Goal: Task Accomplishment & Management: Use online tool/utility

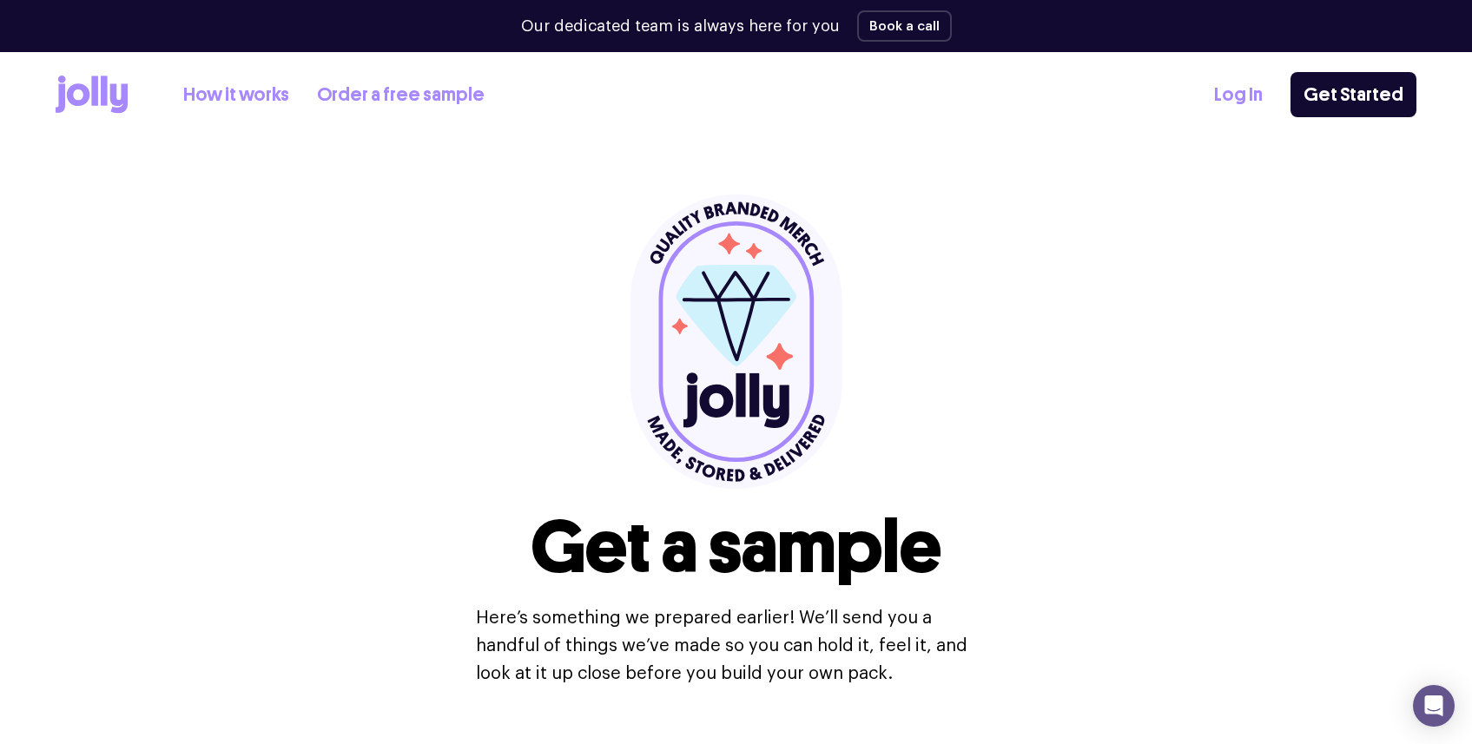
click at [227, 94] on link "How it works" at bounding box center [236, 95] width 106 height 29
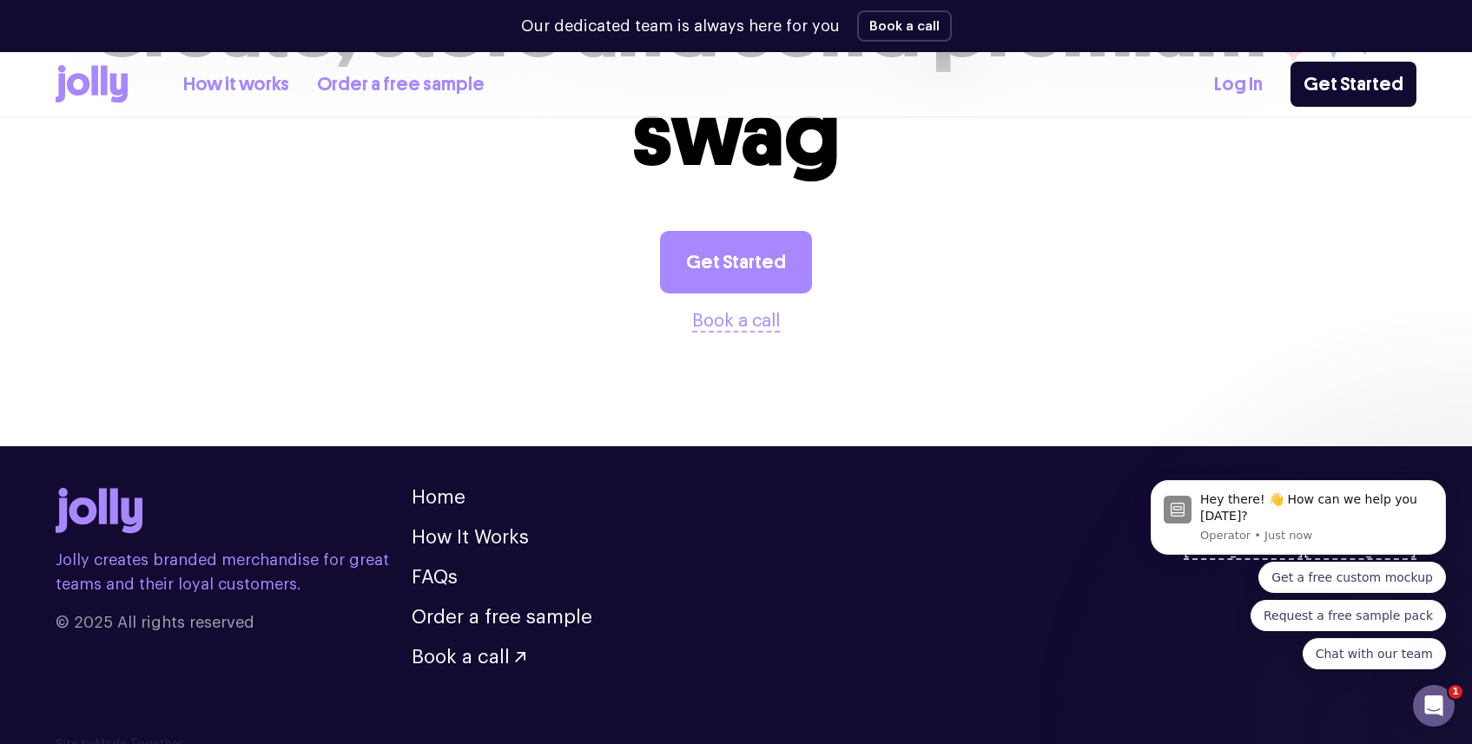
scroll to position [3472, 0]
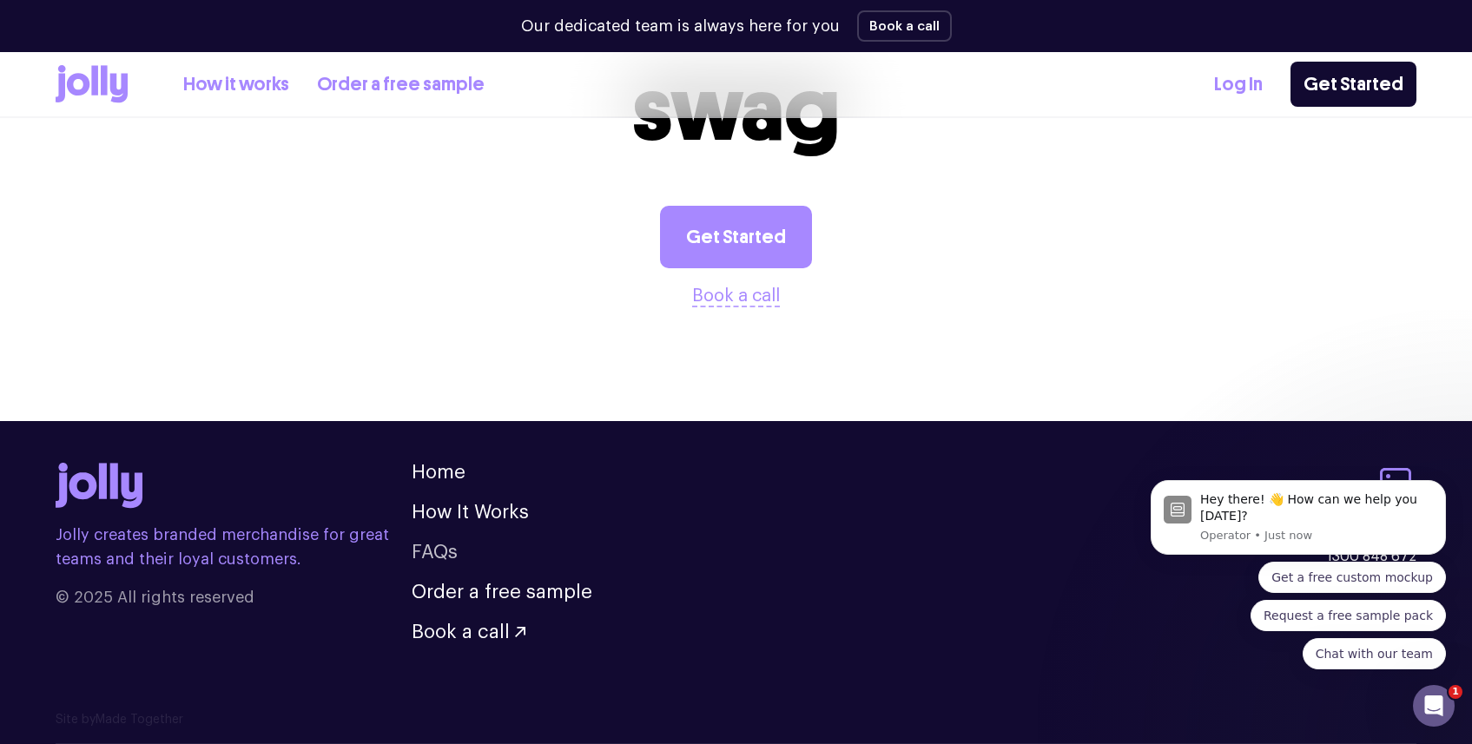
click at [454, 556] on link "FAQs" at bounding box center [435, 552] width 46 height 19
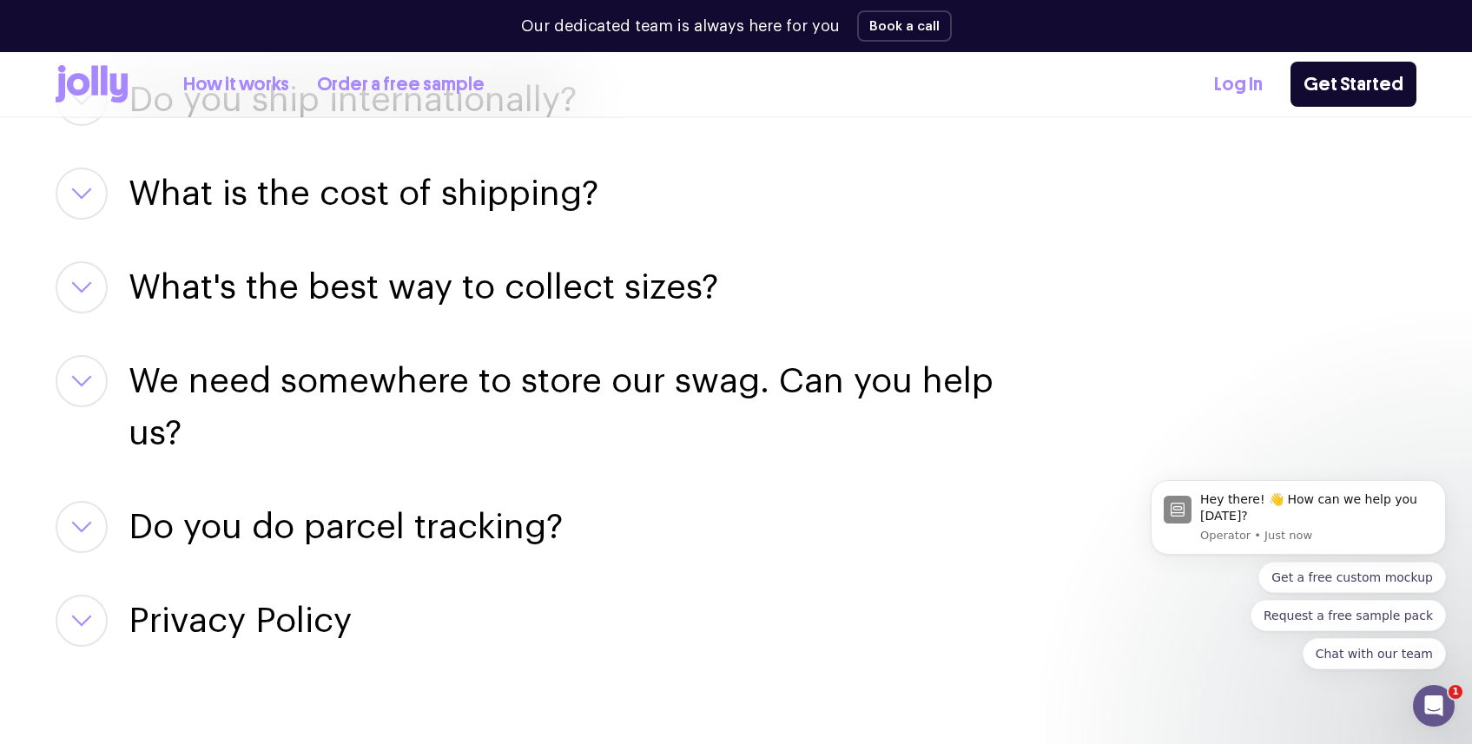
scroll to position [2658, 0]
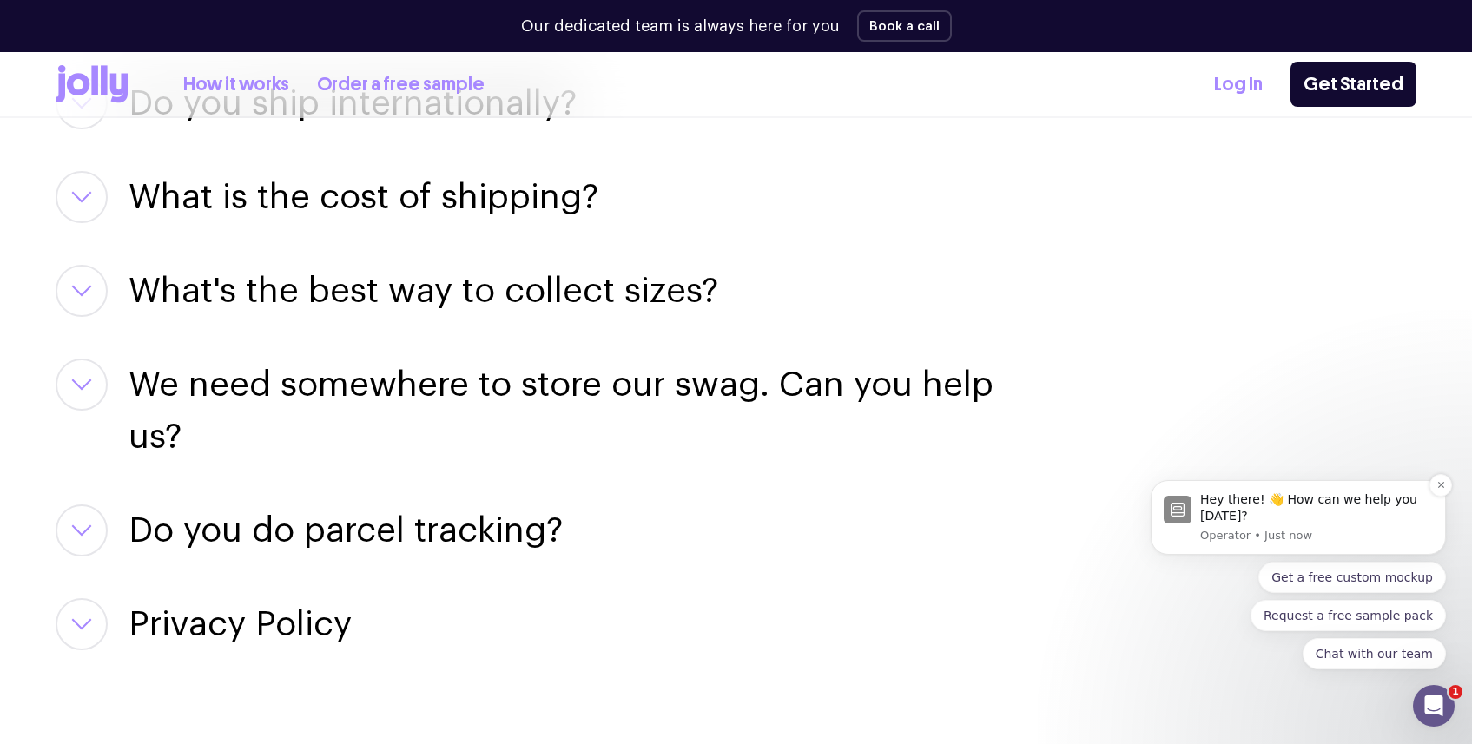
click at [1347, 508] on div "Hey there! 👋 How can we help you today?" at bounding box center [1316, 508] width 233 height 34
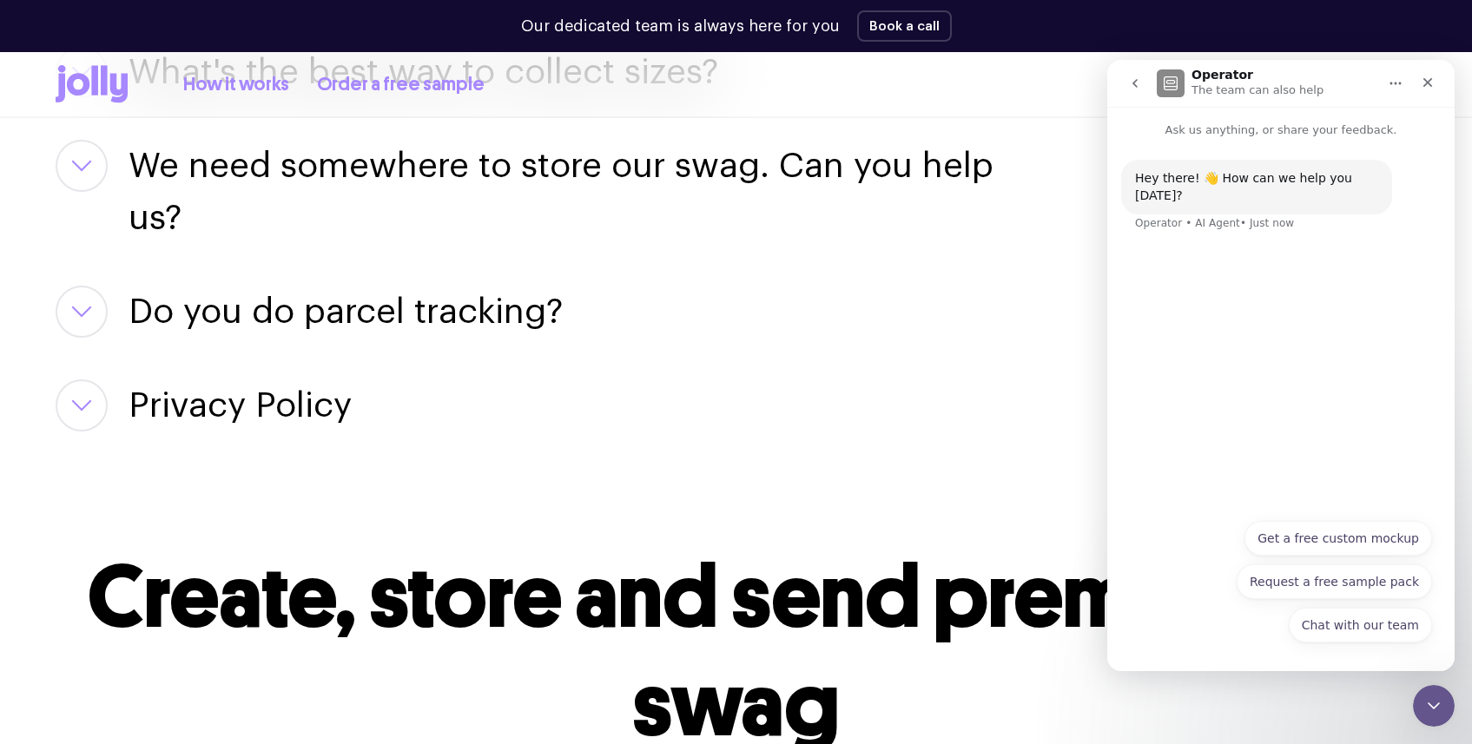
scroll to position [2927, 0]
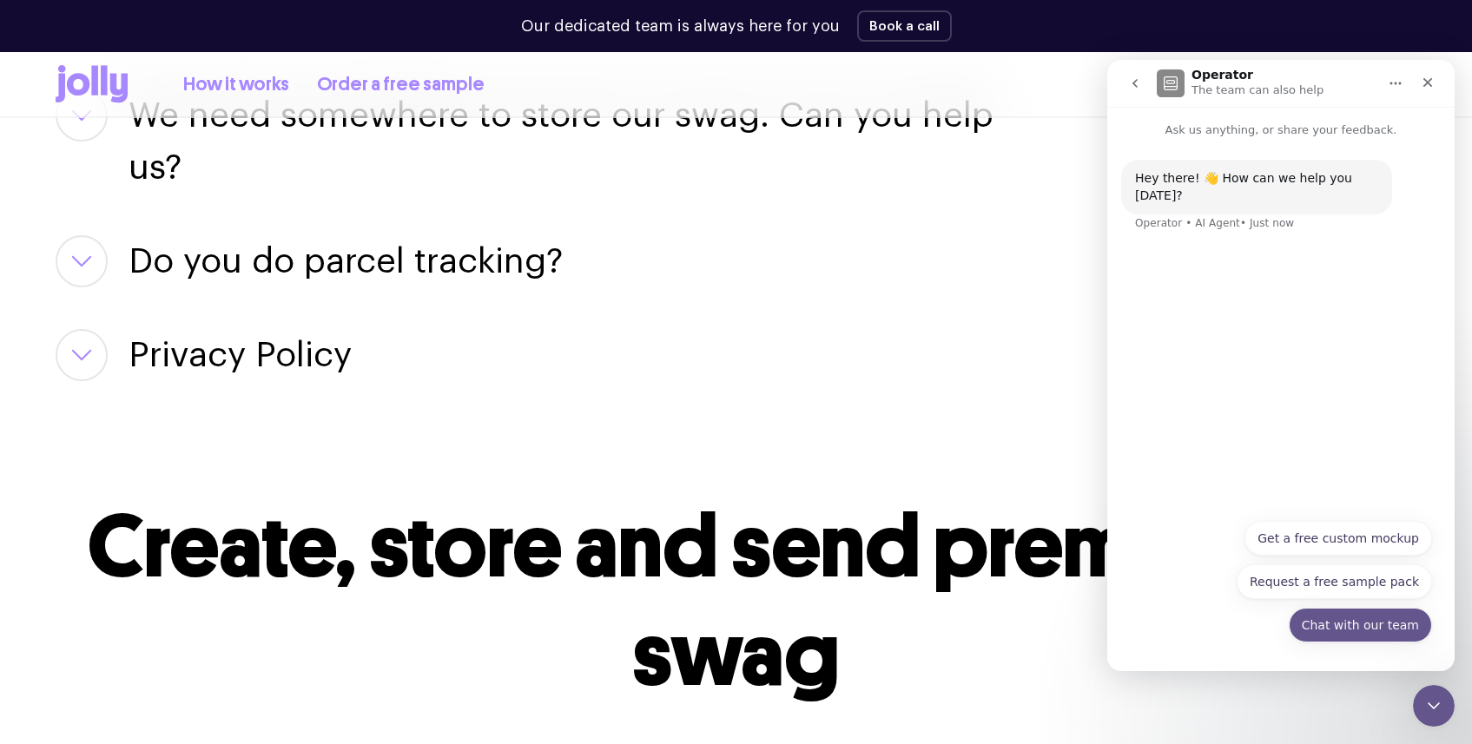
click at [1353, 629] on button "Chat with our team" at bounding box center [1359, 625] width 143 height 35
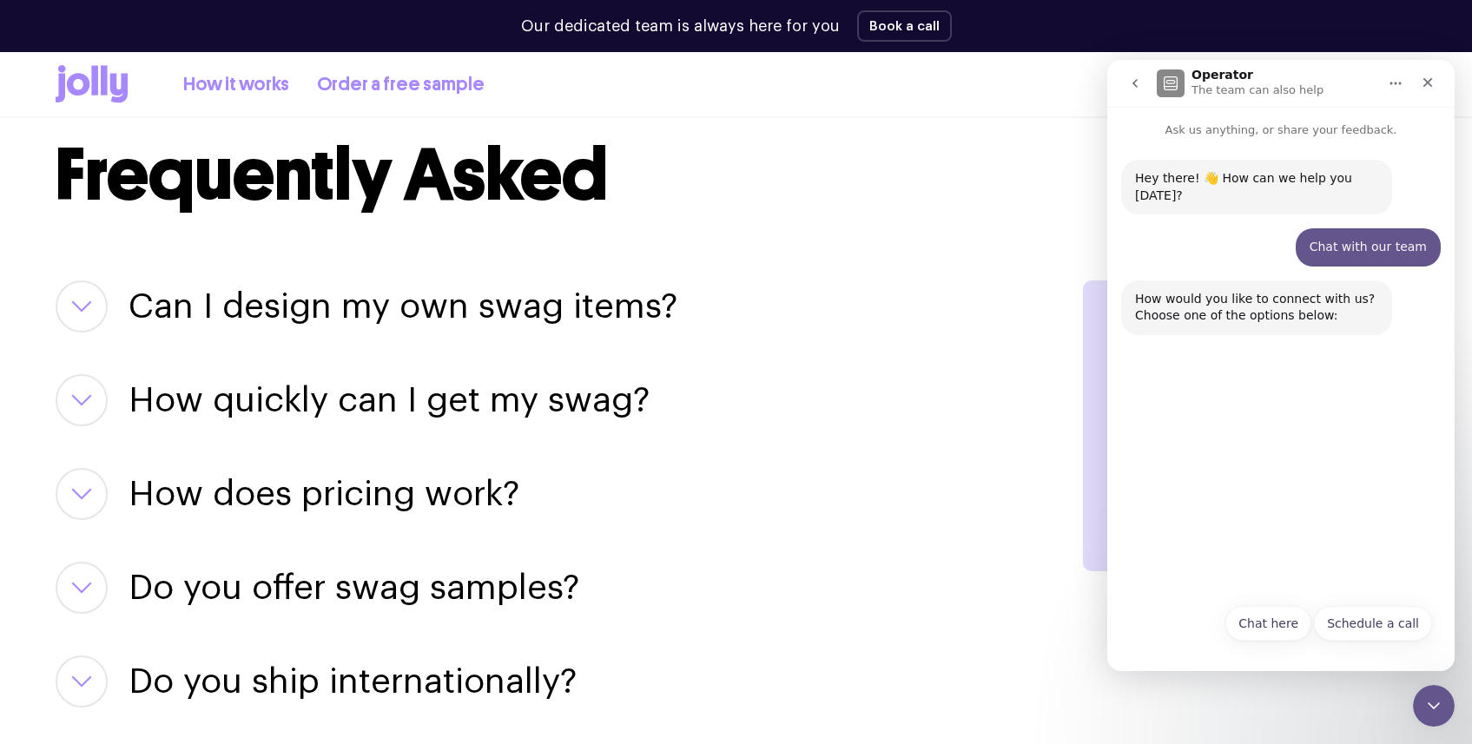
scroll to position [2076, 0]
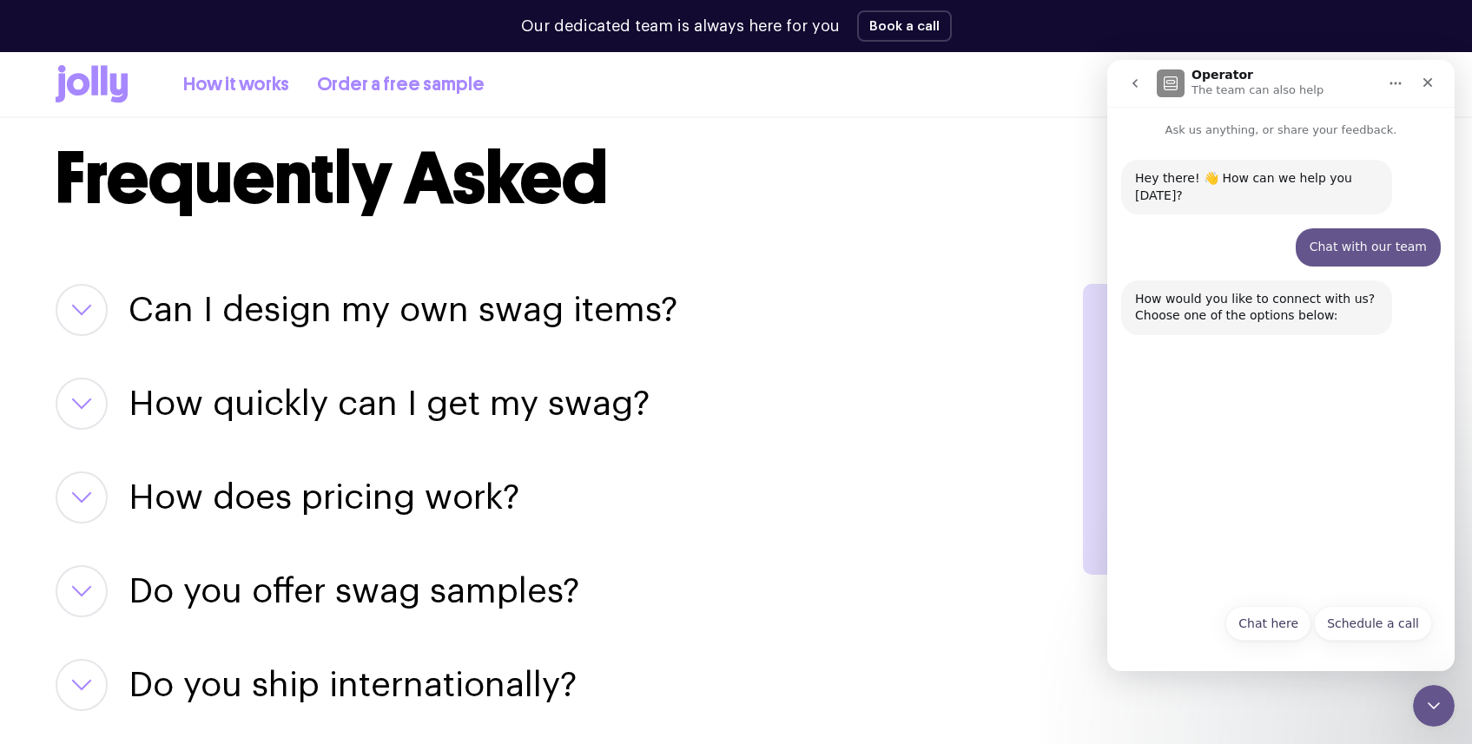
click at [63, 315] on button "button" at bounding box center [82, 310] width 52 height 52
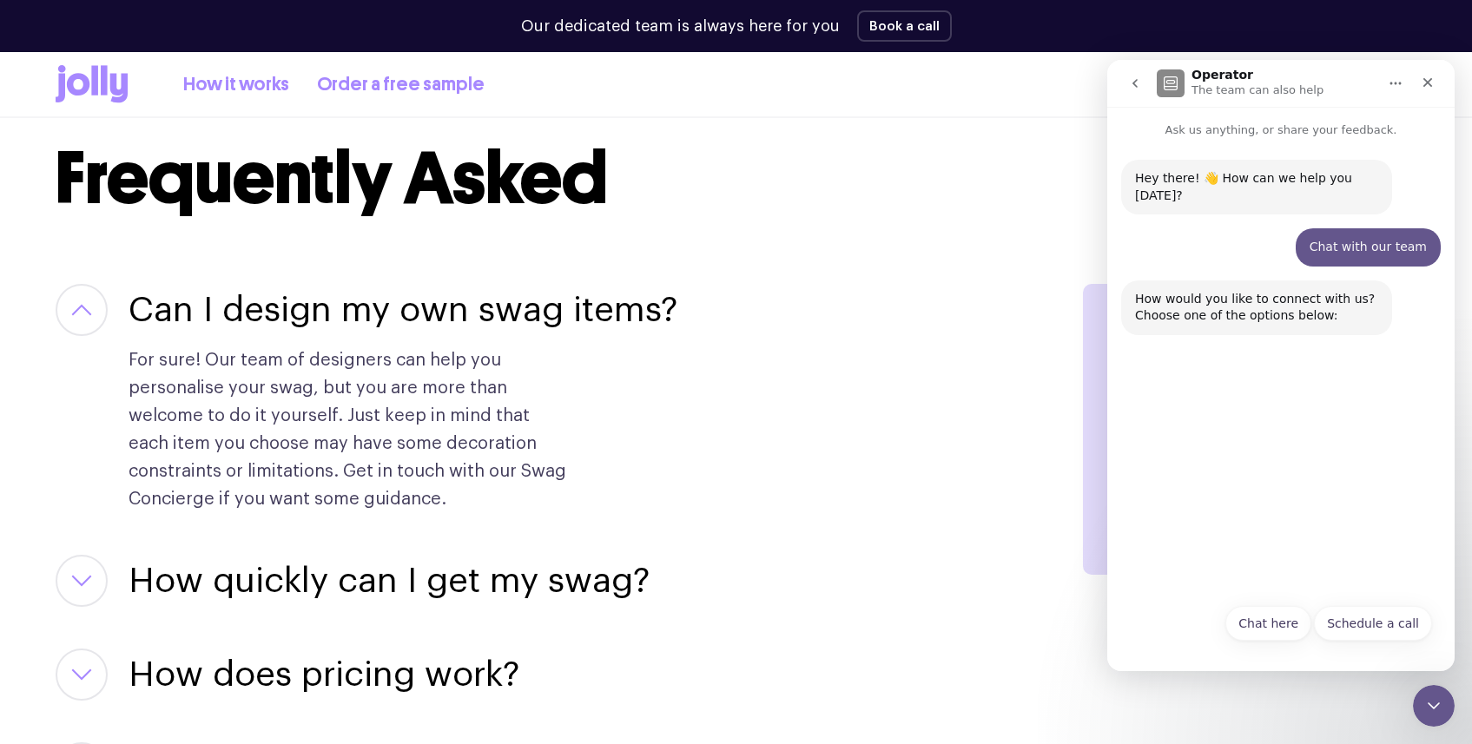
click at [63, 315] on button "button" at bounding box center [82, 310] width 52 height 52
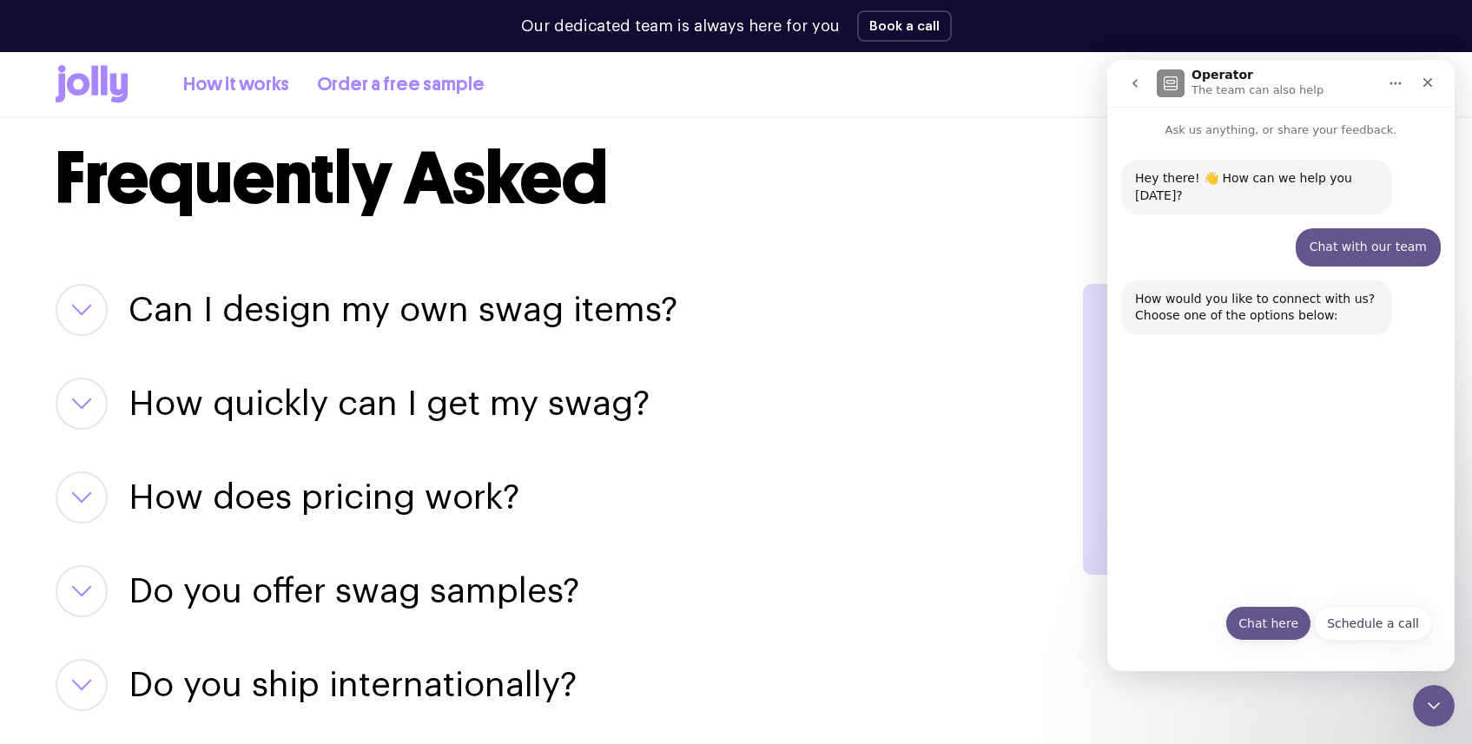
click at [1268, 619] on button "Chat here" at bounding box center [1268, 623] width 86 height 35
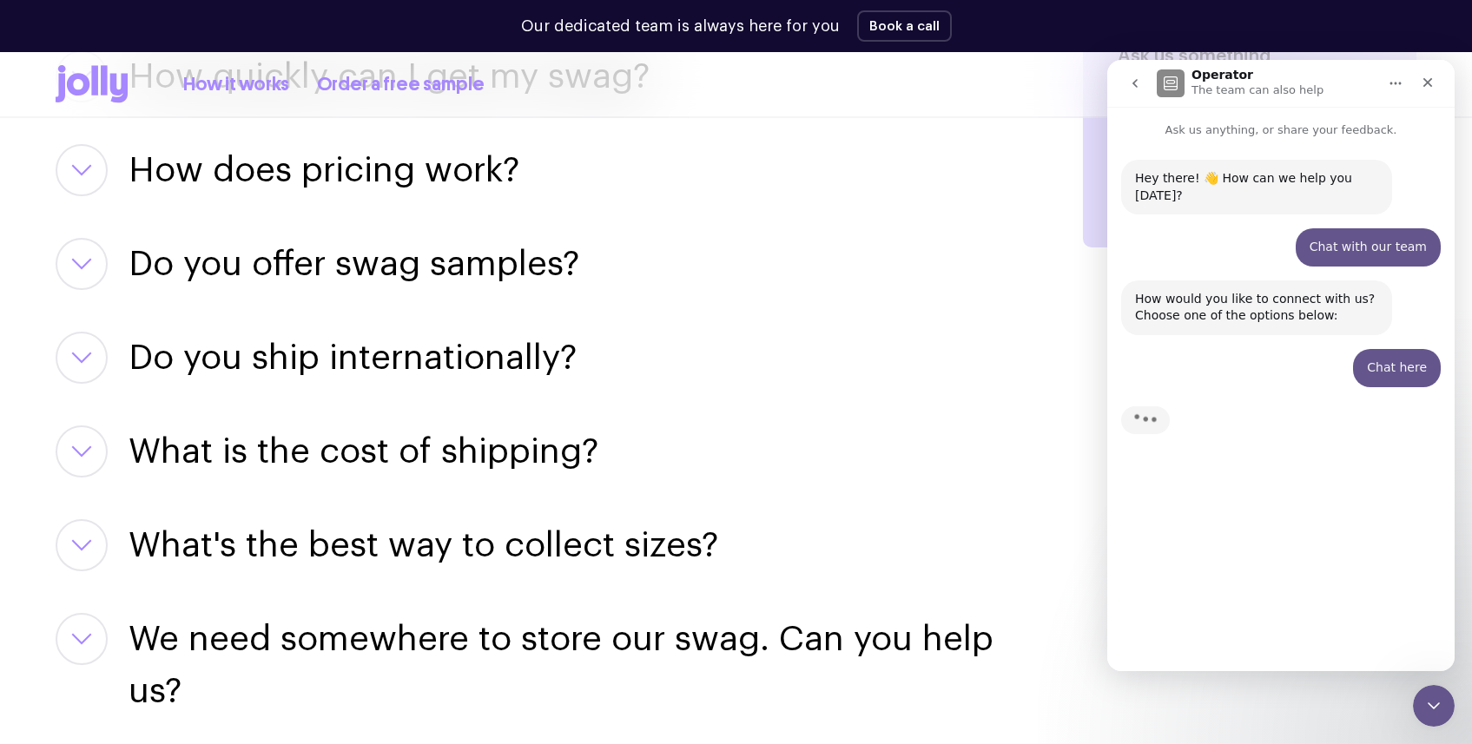
scroll to position [2412, 0]
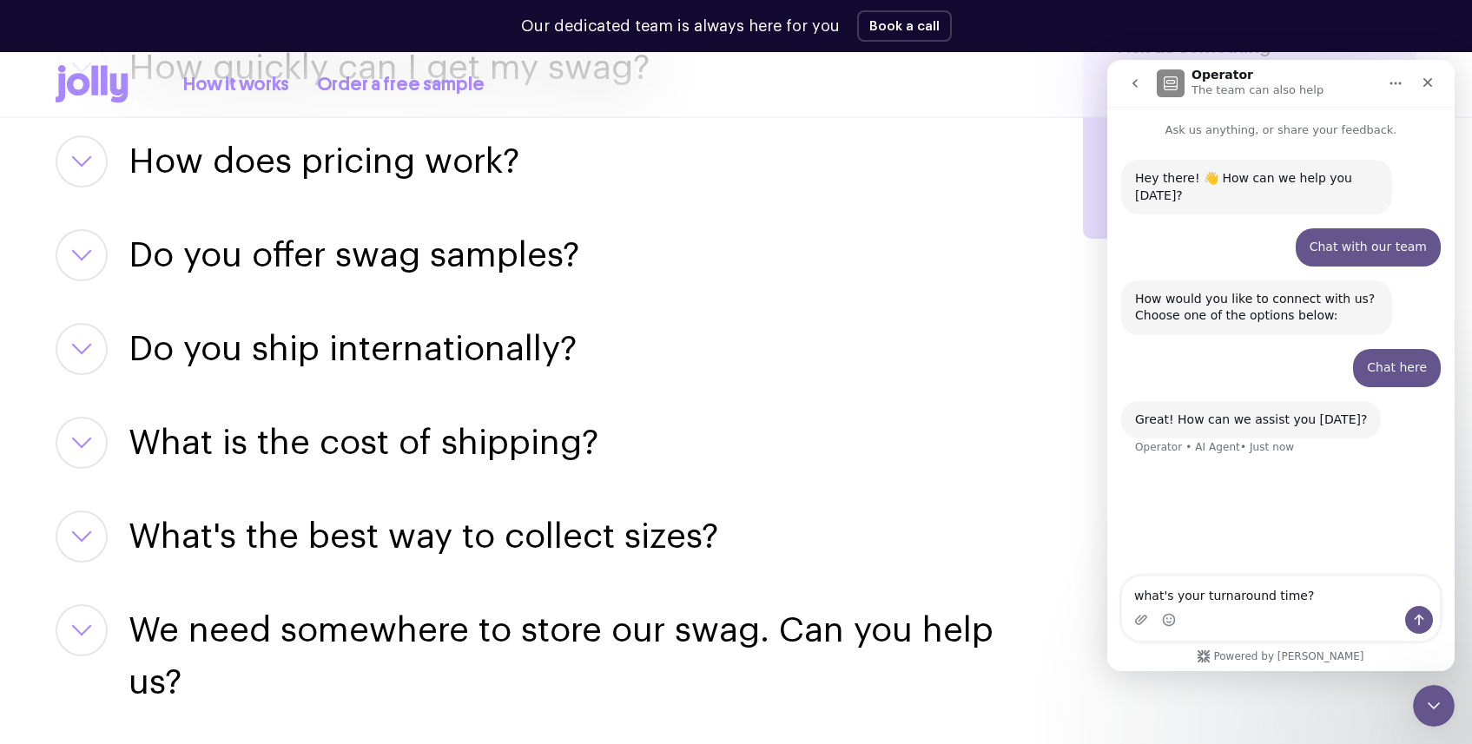
type textarea "what's your turnaround time?"
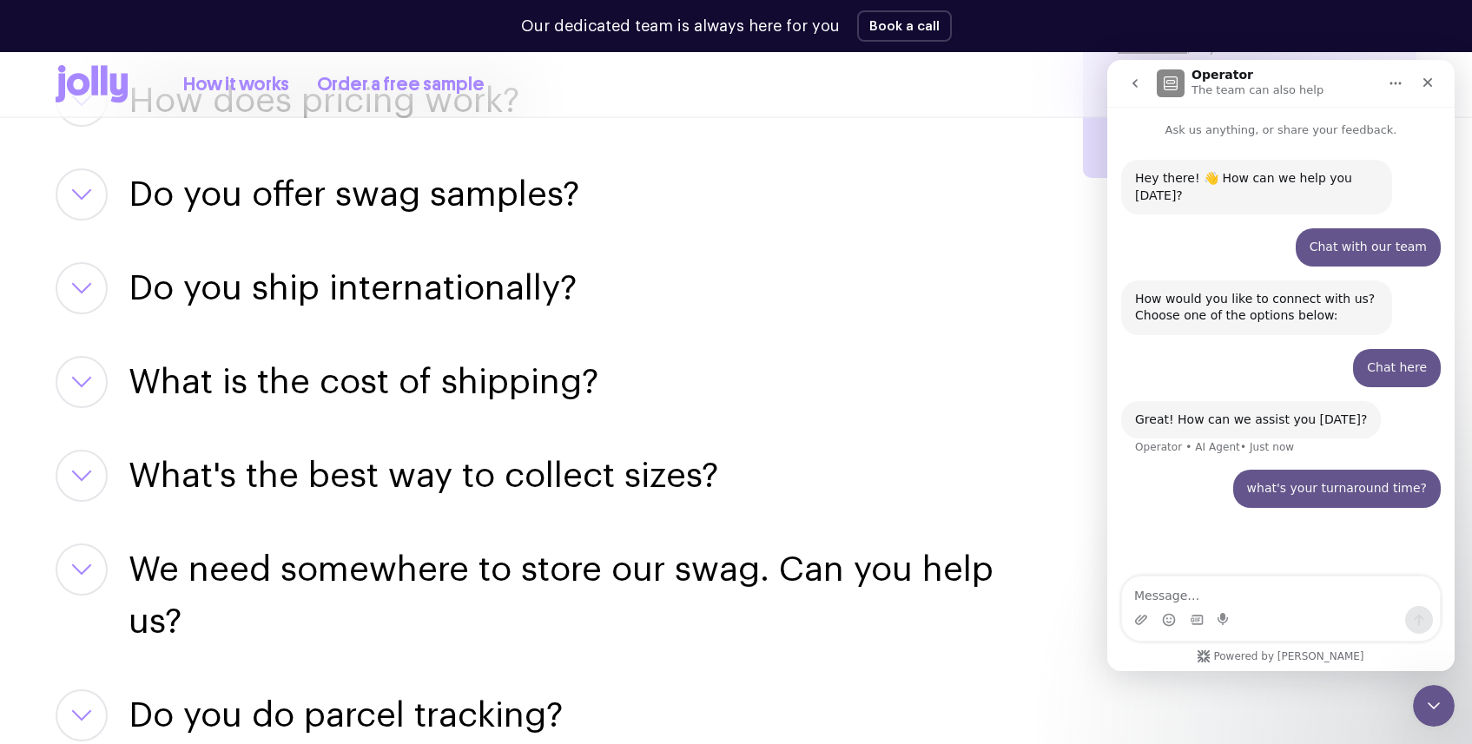
scroll to position [2483, 0]
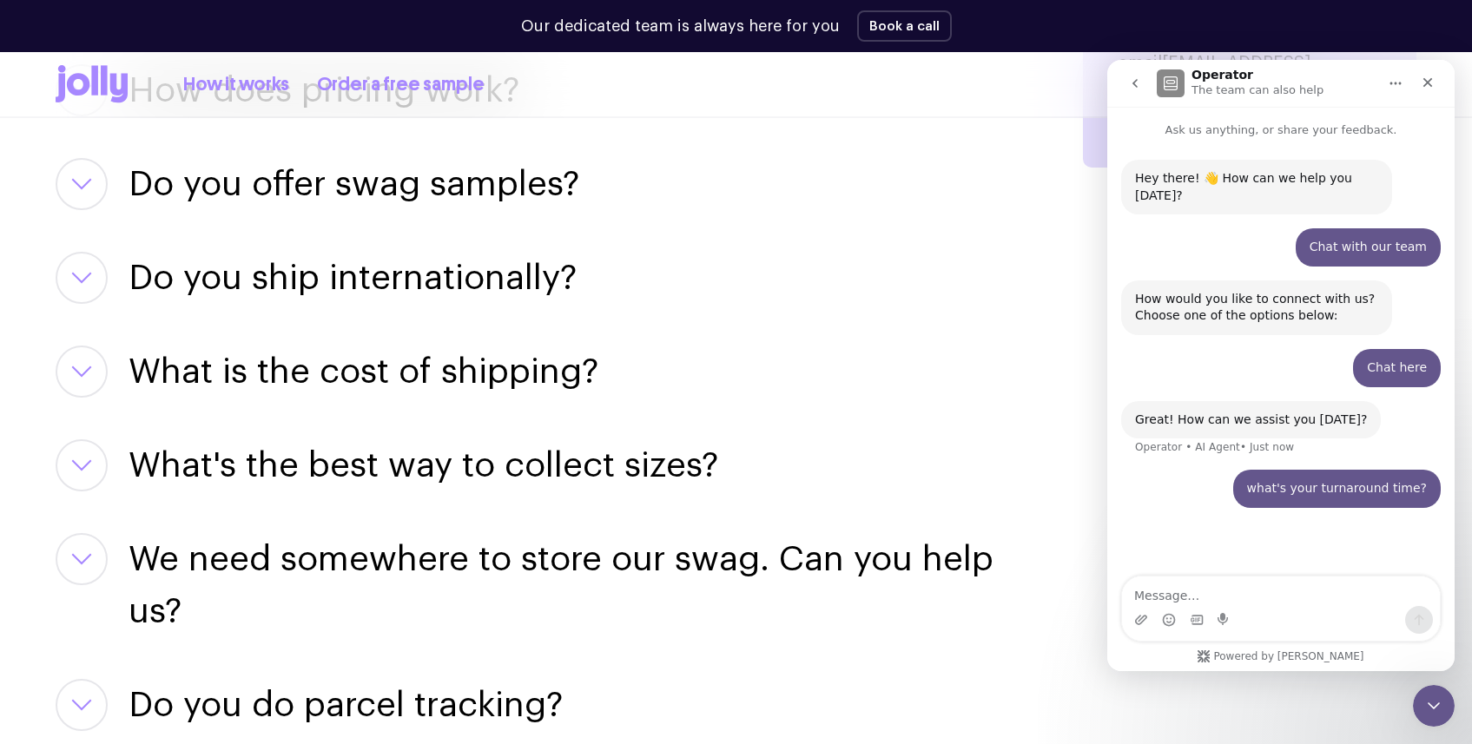
click at [102, 378] on button "button" at bounding box center [82, 372] width 52 height 52
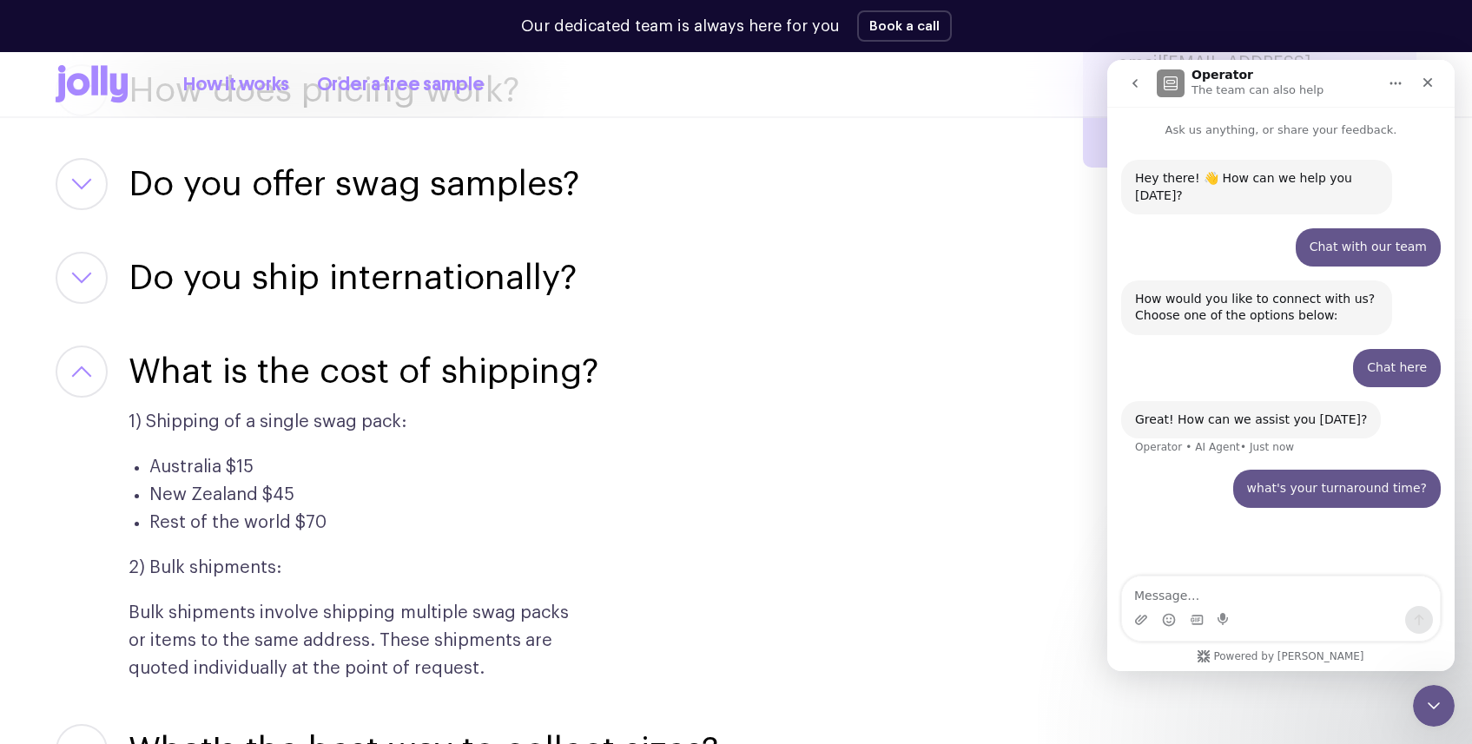
click at [102, 378] on button "button" at bounding box center [82, 372] width 52 height 52
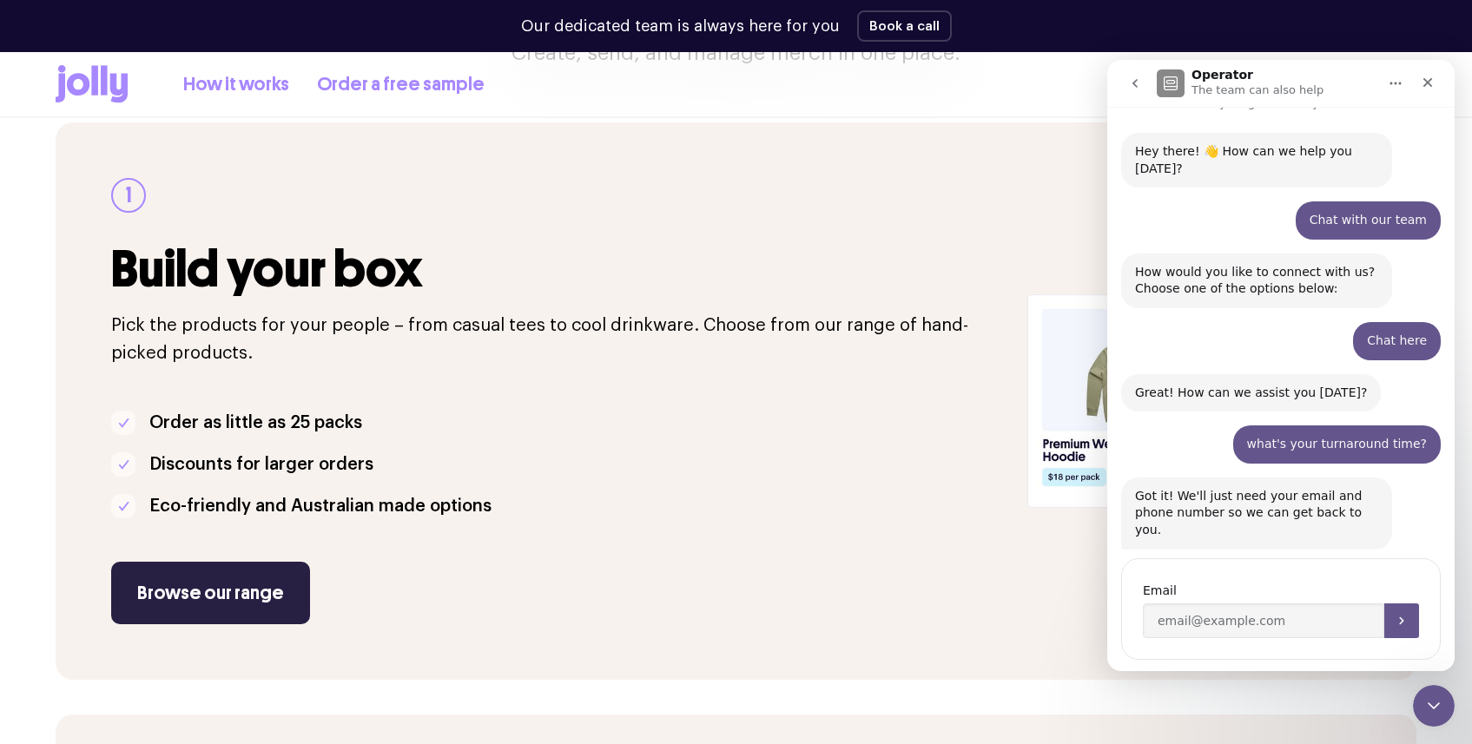
scroll to position [244, 0]
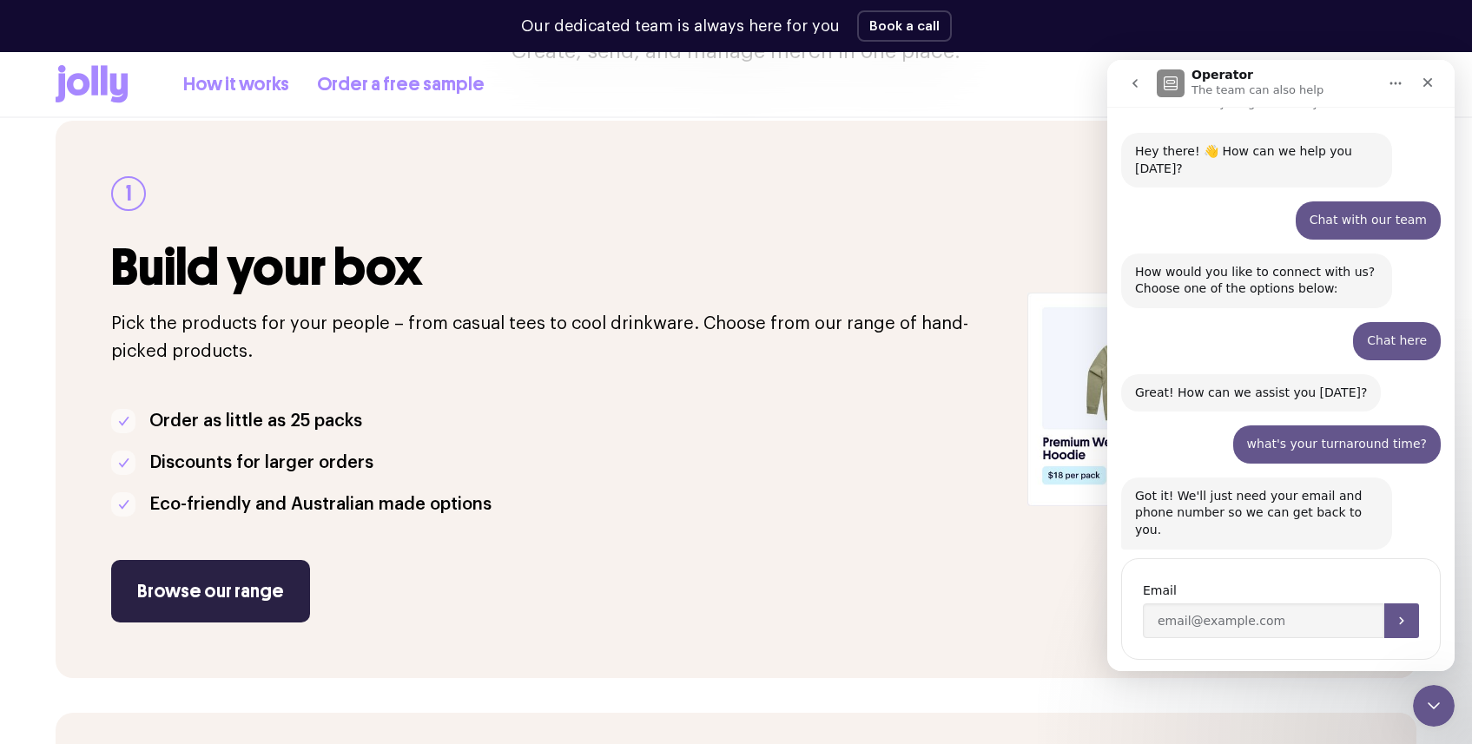
click at [214, 586] on link "Browse our range" at bounding box center [210, 591] width 199 height 63
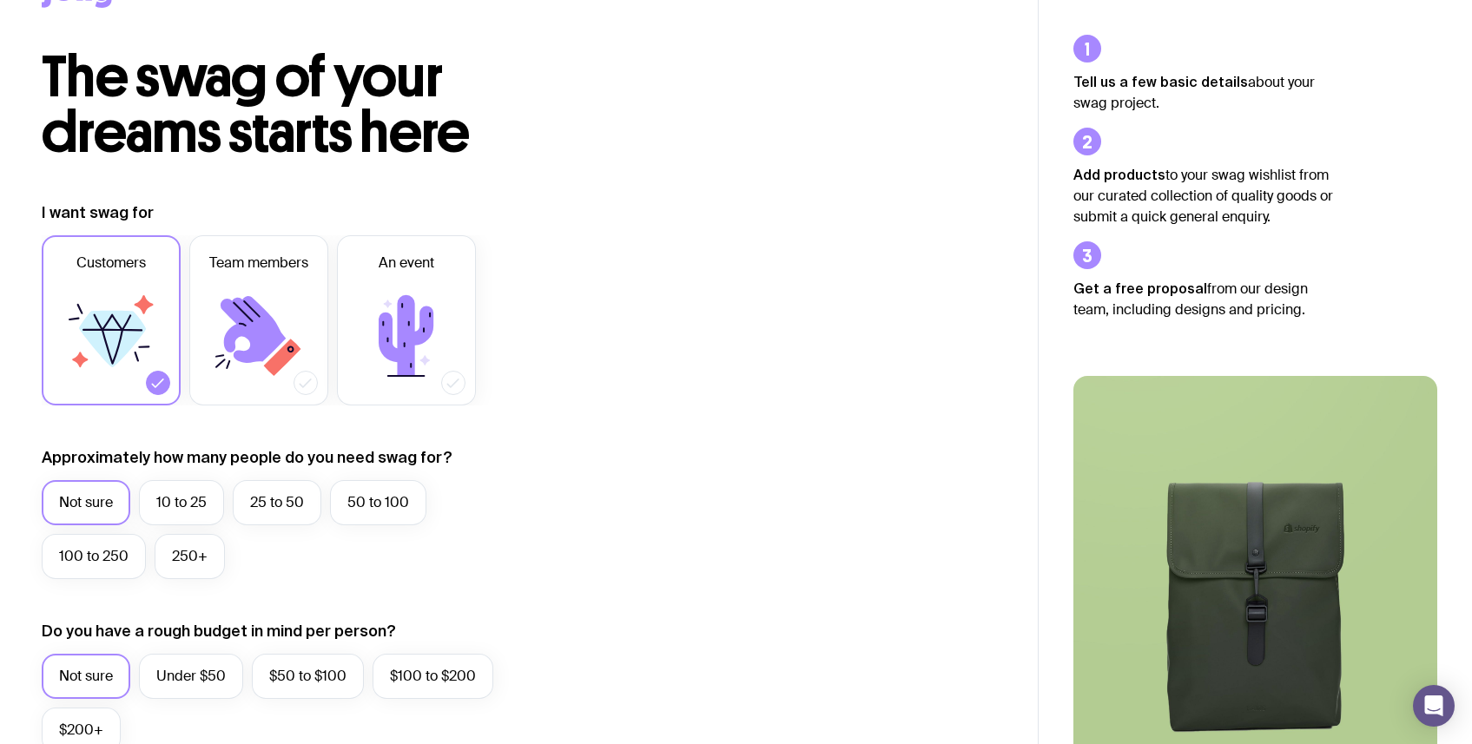
scroll to position [65, 0]
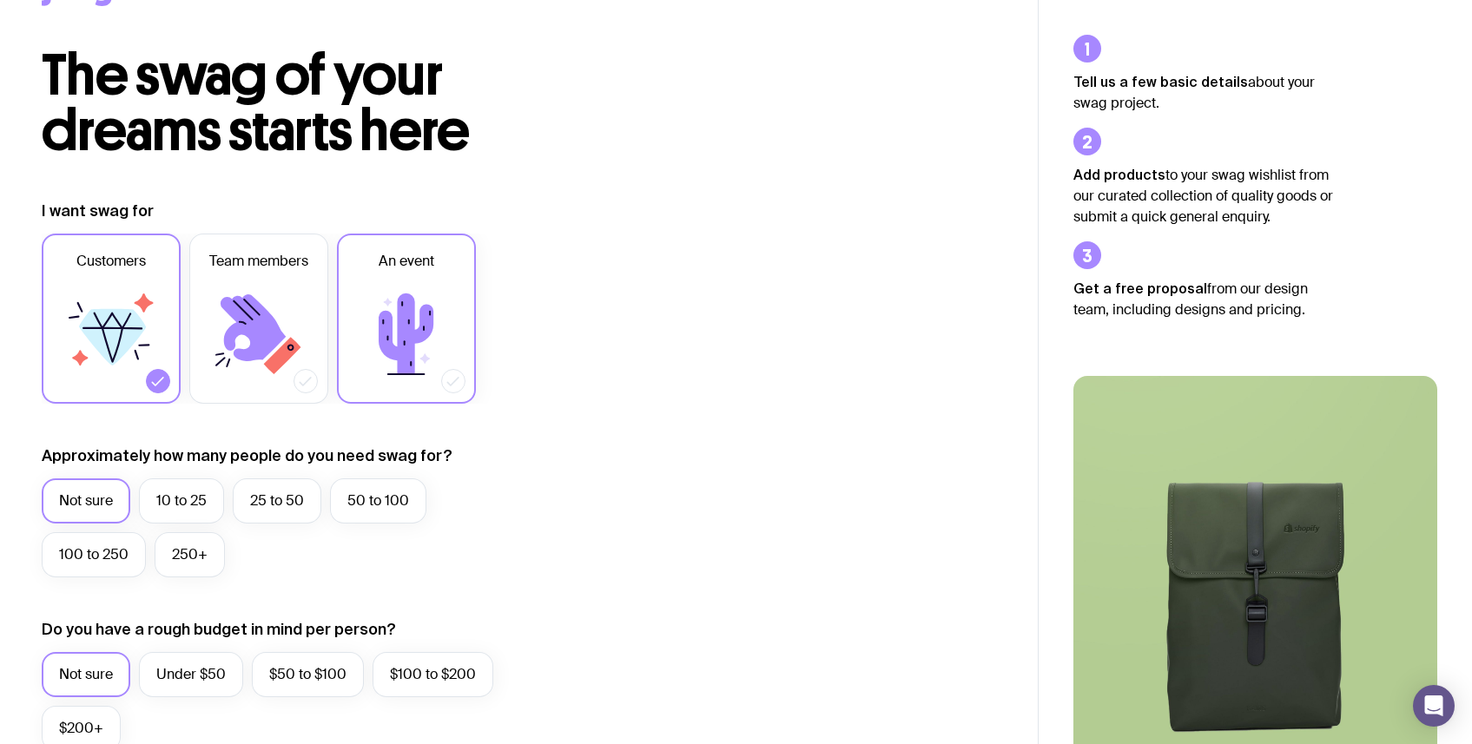
click at [360, 316] on icon at bounding box center [406, 334] width 104 height 104
click at [0, 0] on input "An event" at bounding box center [0, 0] width 0 height 0
click at [121, 556] on label "100 to 250" at bounding box center [94, 554] width 104 height 45
click at [0, 0] on input "100 to 250" at bounding box center [0, 0] width 0 height 0
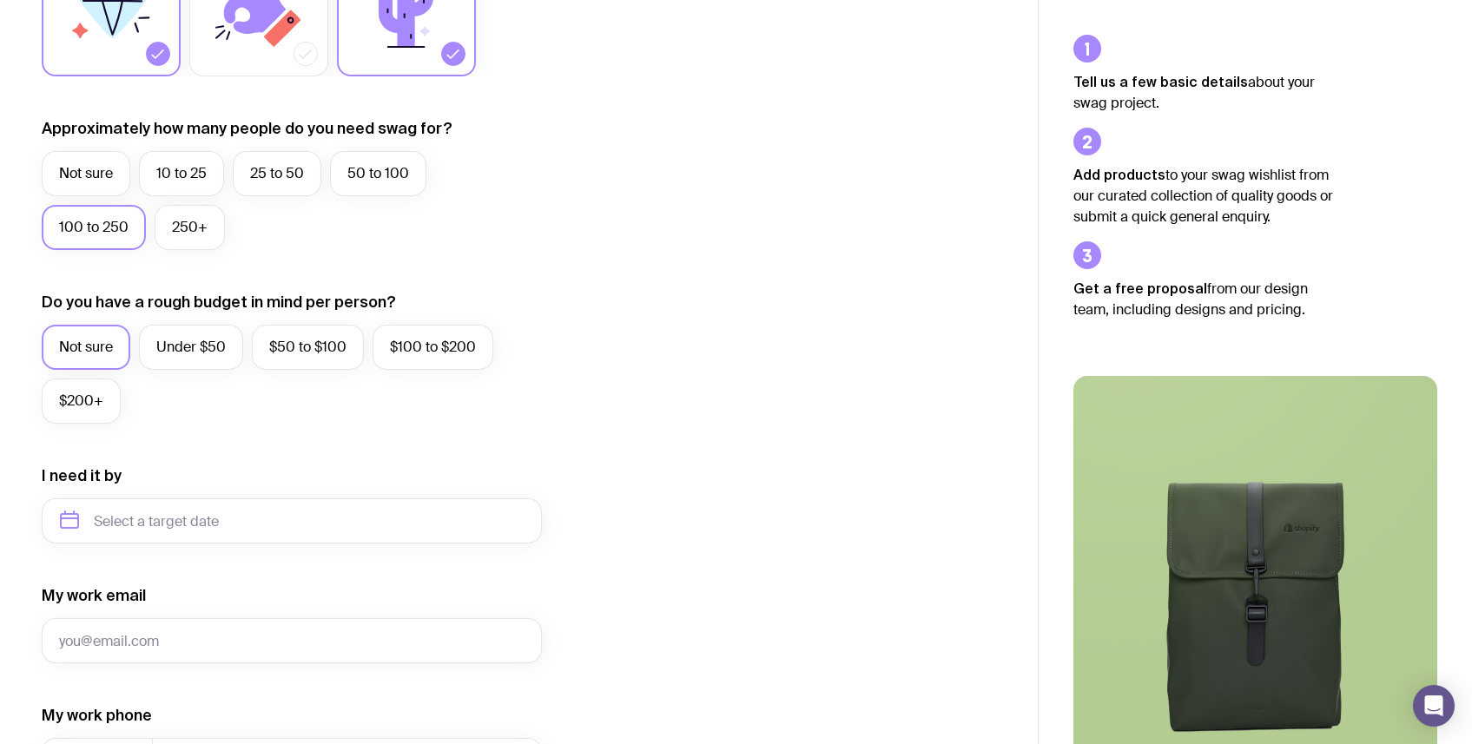
scroll to position [421, 0]
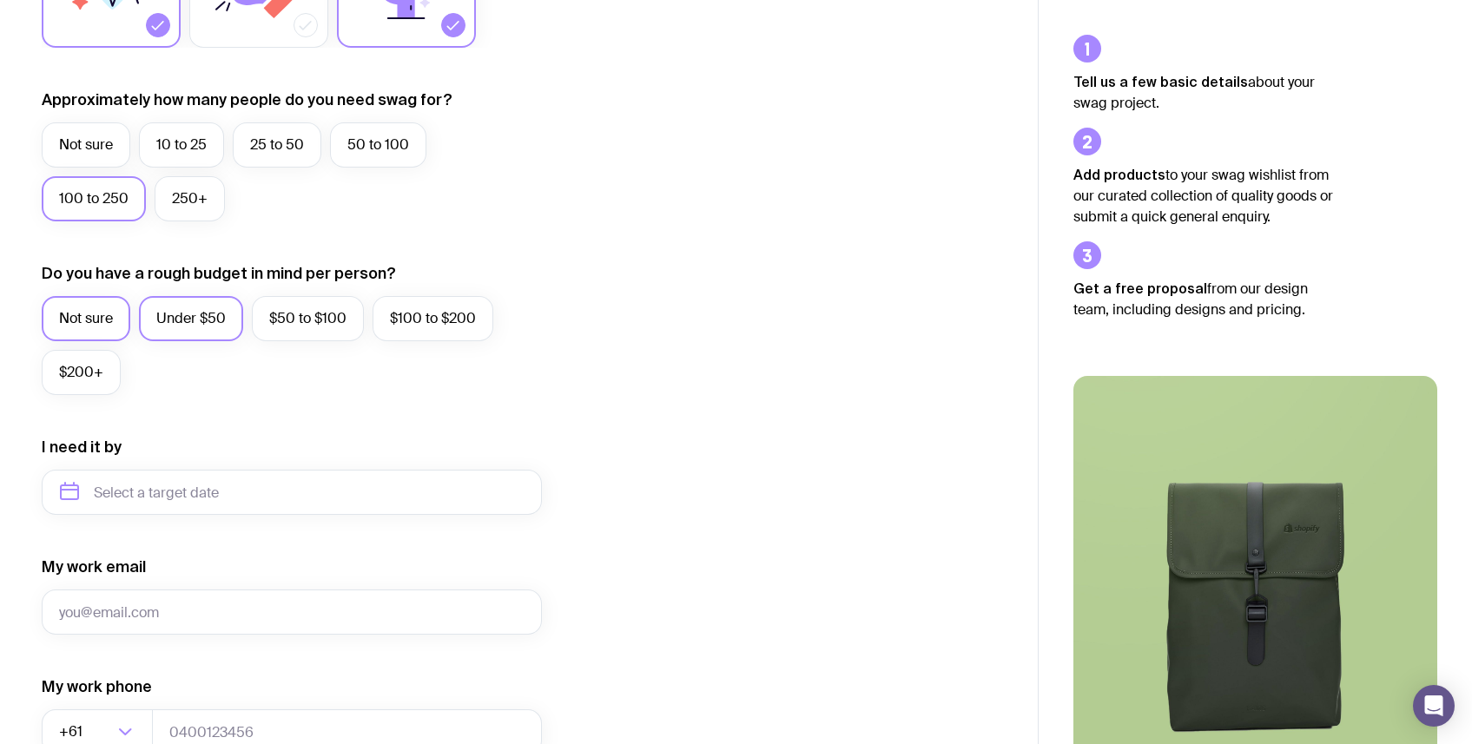
click at [156, 307] on label "Under $50" at bounding box center [191, 318] width 104 height 45
click at [0, 0] on input "Under $50" at bounding box center [0, 0] width 0 height 0
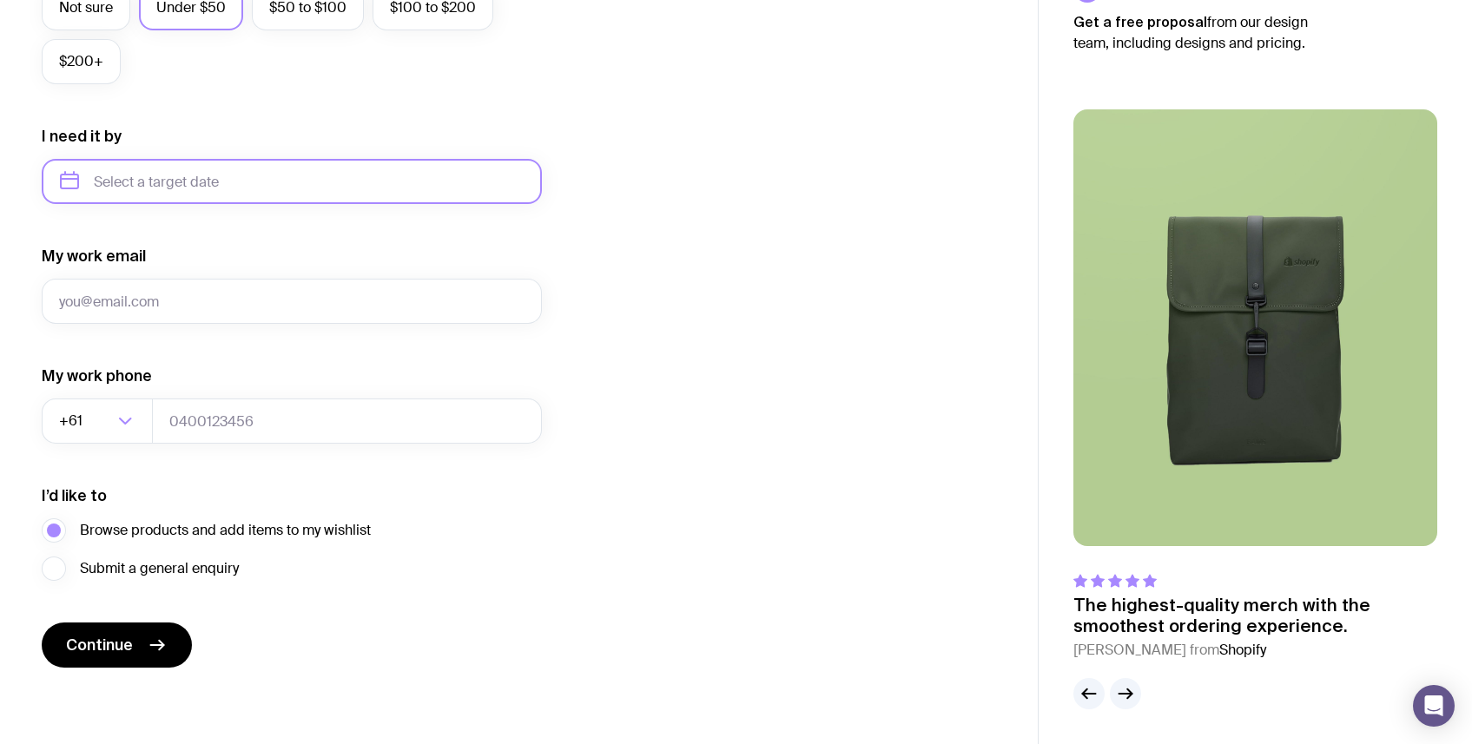
click at [128, 188] on input "text" at bounding box center [292, 181] width 500 height 45
click at [140, 389] on button "Nov" at bounding box center [152, 395] width 63 height 35
type input "[DATE]"
click at [175, 169] on input "[DATE]" at bounding box center [292, 181] width 500 height 45
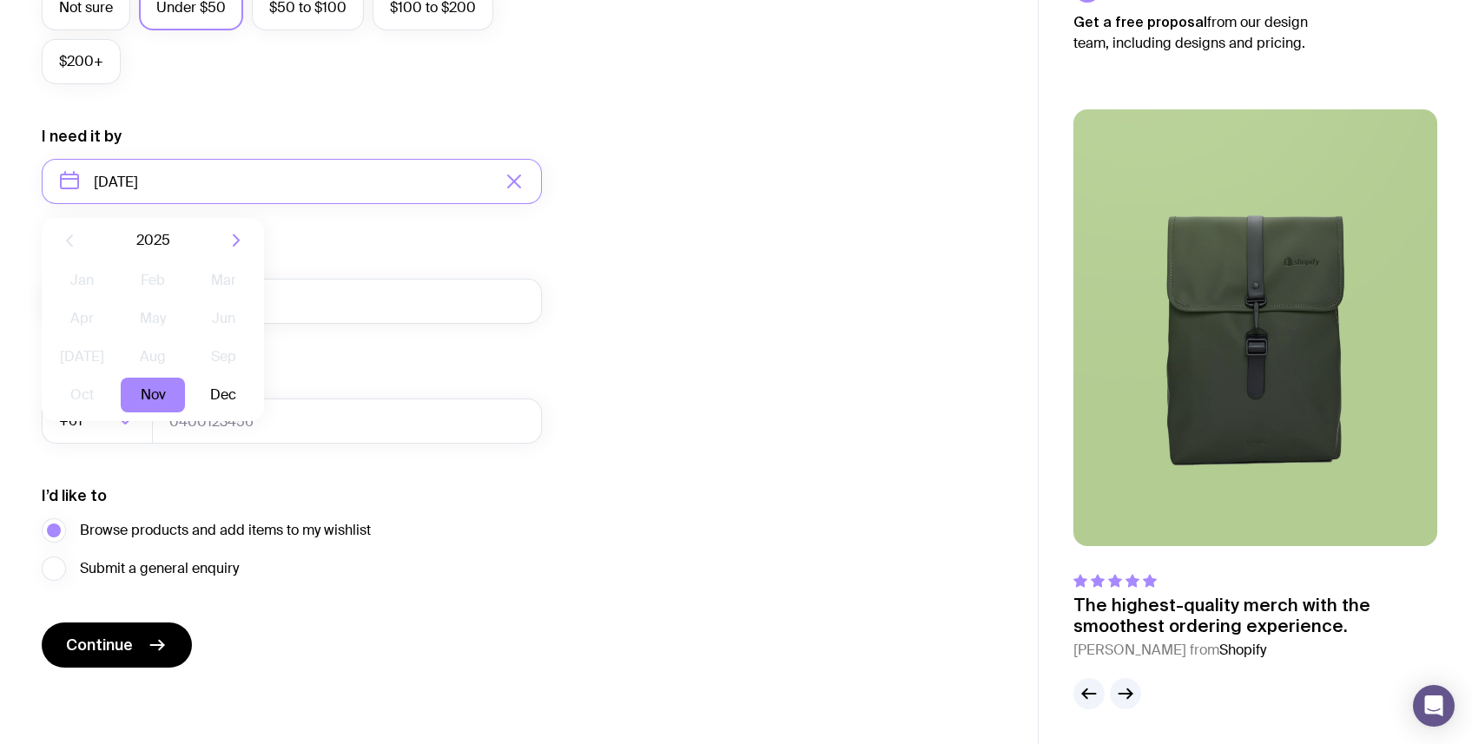
click at [634, 407] on div "I want swag for Customers Team members An event Approximately how many people d…" at bounding box center [519, 101] width 954 height 1134
